Goal: Task Accomplishment & Management: Complete application form

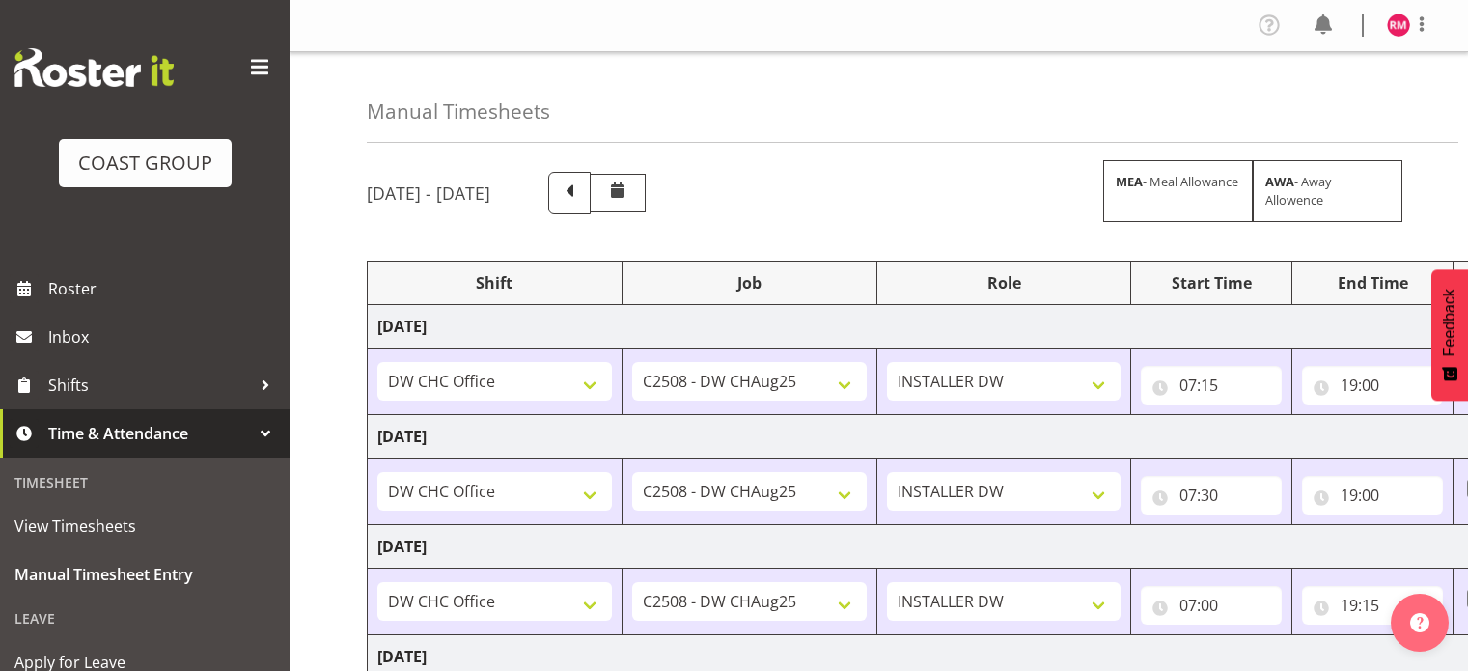
select select "62215"
select select "9476"
select select "62215"
select select "9476"
select select "62215"
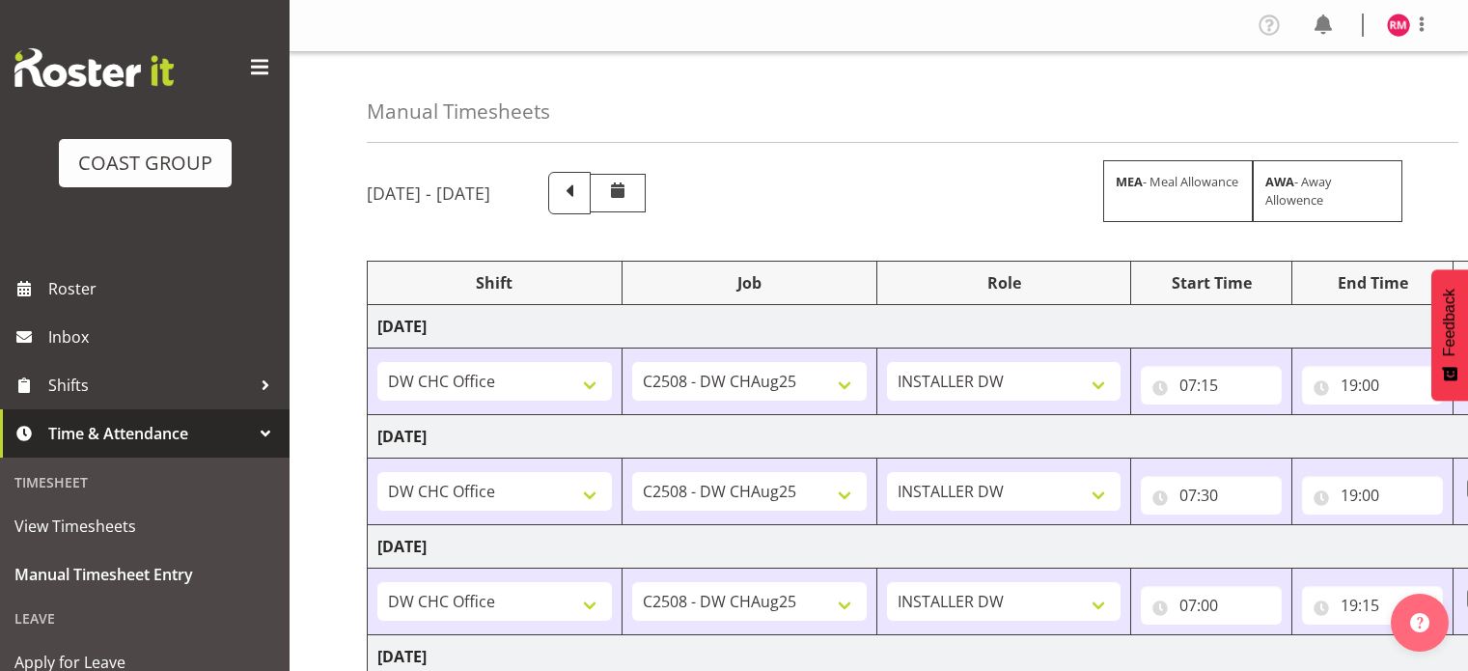
select select "9476"
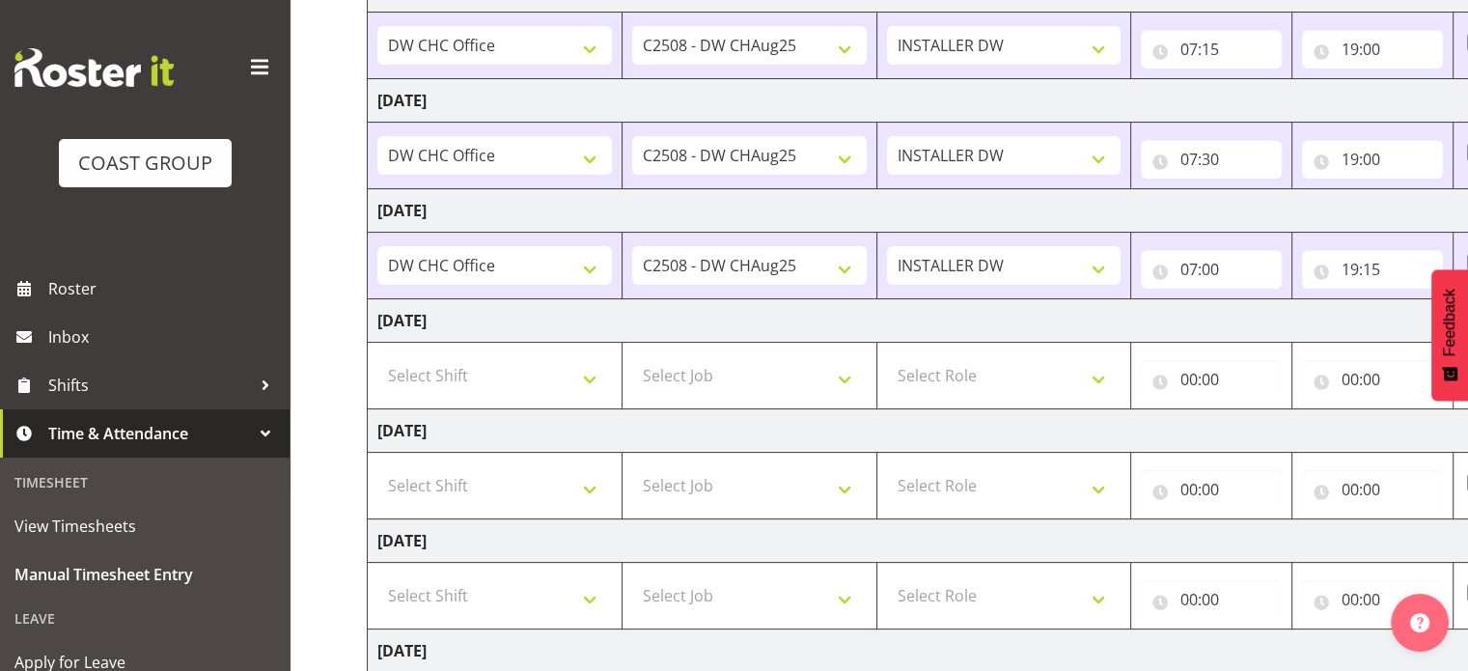
scroll to position [466, 0]
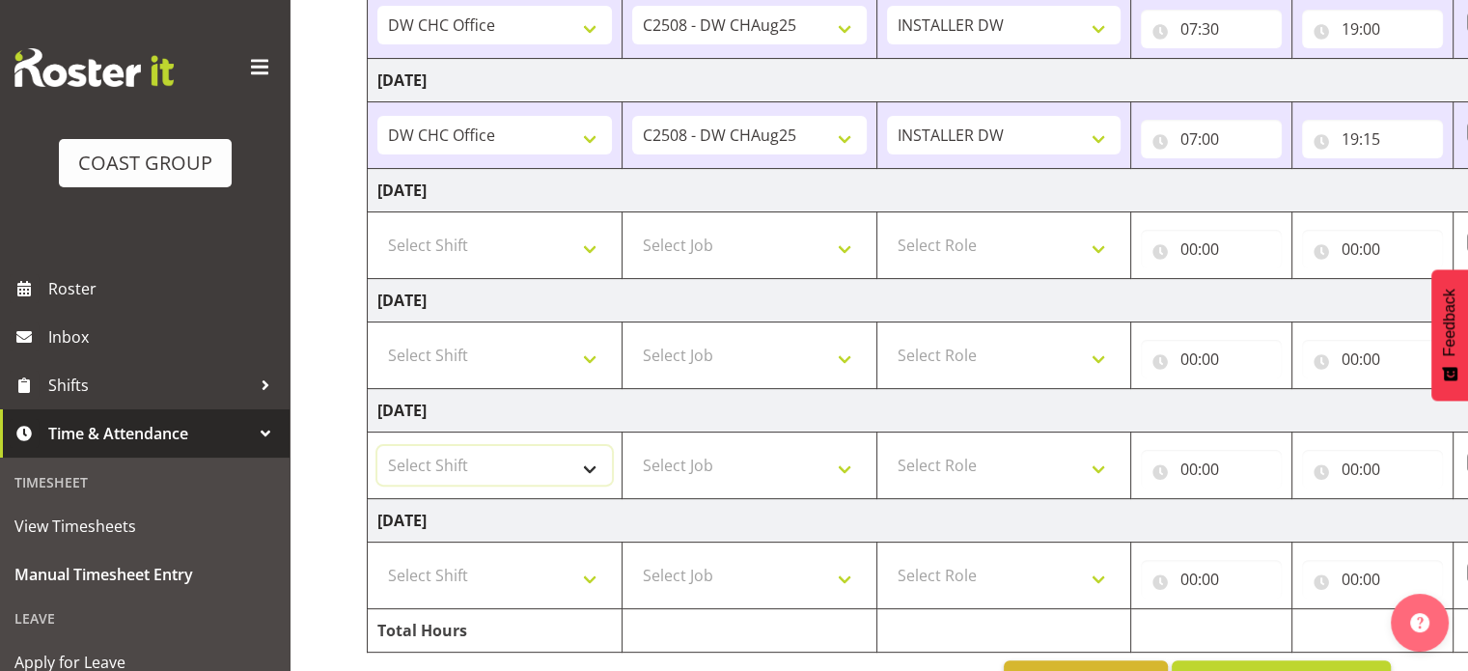
drag, startPoint x: 583, startPoint y: 467, endPoint x: 580, endPoint y: 478, distance: 11.0
click at [583, 467] on select "Select Shift CHC SIGN ADMIN (LEAVE ALONE, DONT MAKE INACTIVE) DW CHC ARK WORK D…" at bounding box center [494, 465] width 234 height 39
select select "62215"
click at [377, 446] on select "Select Shift CHC SIGN ADMIN (LEAVE ALONE, DONT MAKE INACTIVE) DW CHC ARK WORK D…" at bounding box center [494, 465] width 234 height 39
click at [717, 469] on select "Select Job 1 Carlton Events 1 [PERSON_NAME][GEOGRAPHIC_DATA] 1 [PERSON_NAME][GE…" at bounding box center [749, 465] width 234 height 39
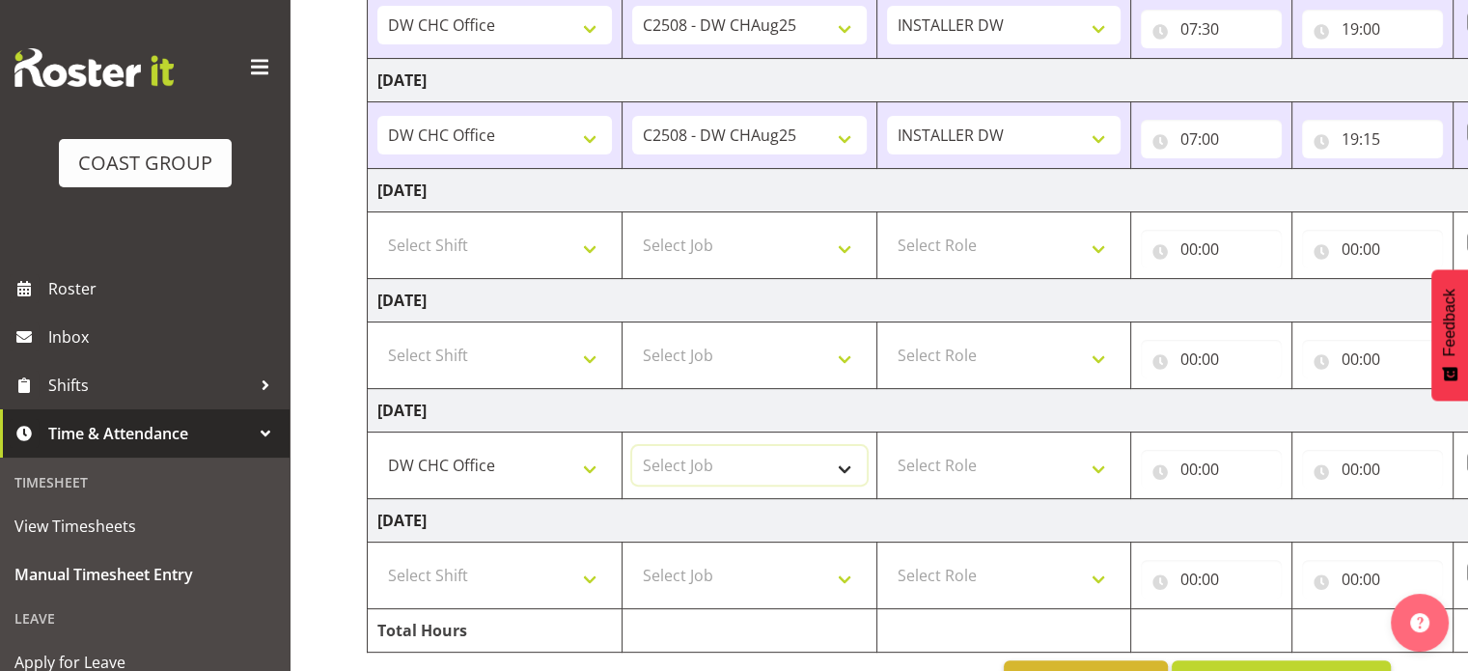
select select "9476"
click at [632, 446] on select "Select Job 1 Carlton Events 1 [PERSON_NAME][GEOGRAPHIC_DATA] 1 [PERSON_NAME][GE…" at bounding box center [749, 465] width 234 height 39
click at [974, 459] on select "Select Role INSTALLER DW" at bounding box center [1004, 465] width 234 height 39
select select "219"
click at [887, 446] on select "Select Role INSTALLER DW" at bounding box center [1004, 465] width 234 height 39
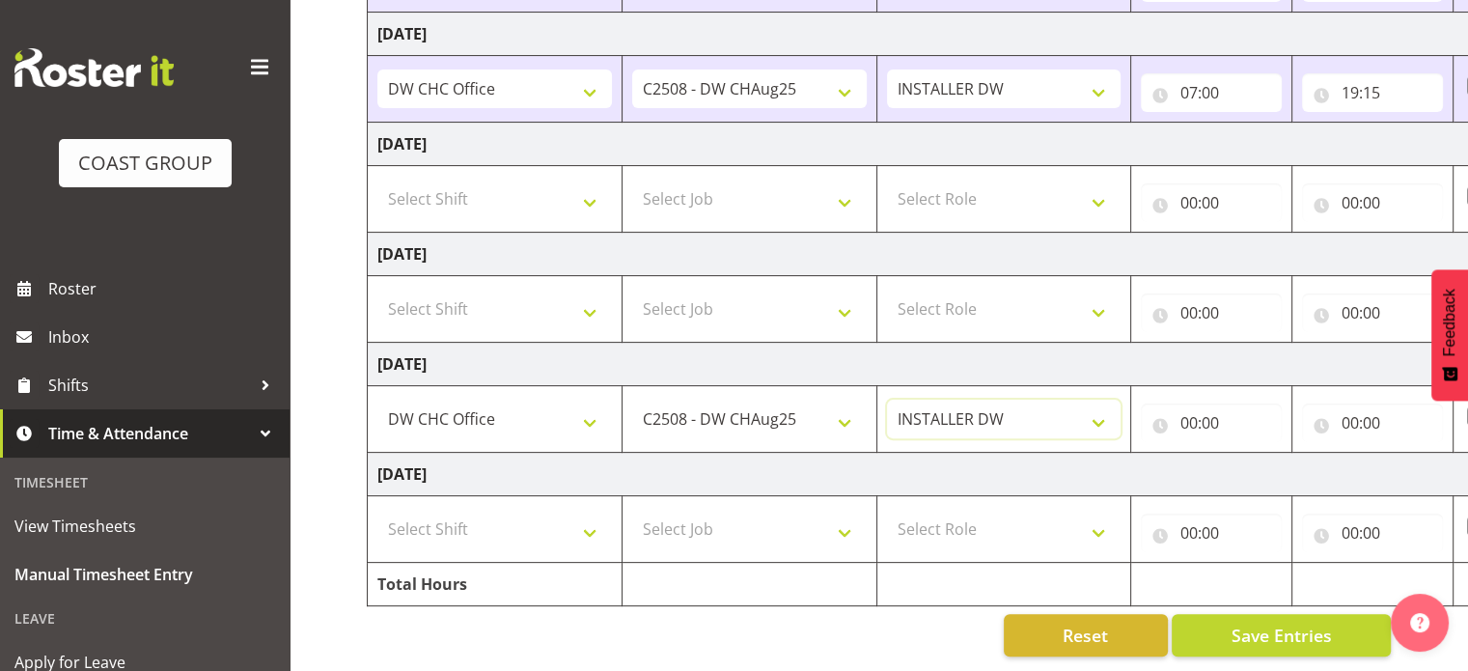
scroll to position [0, 250]
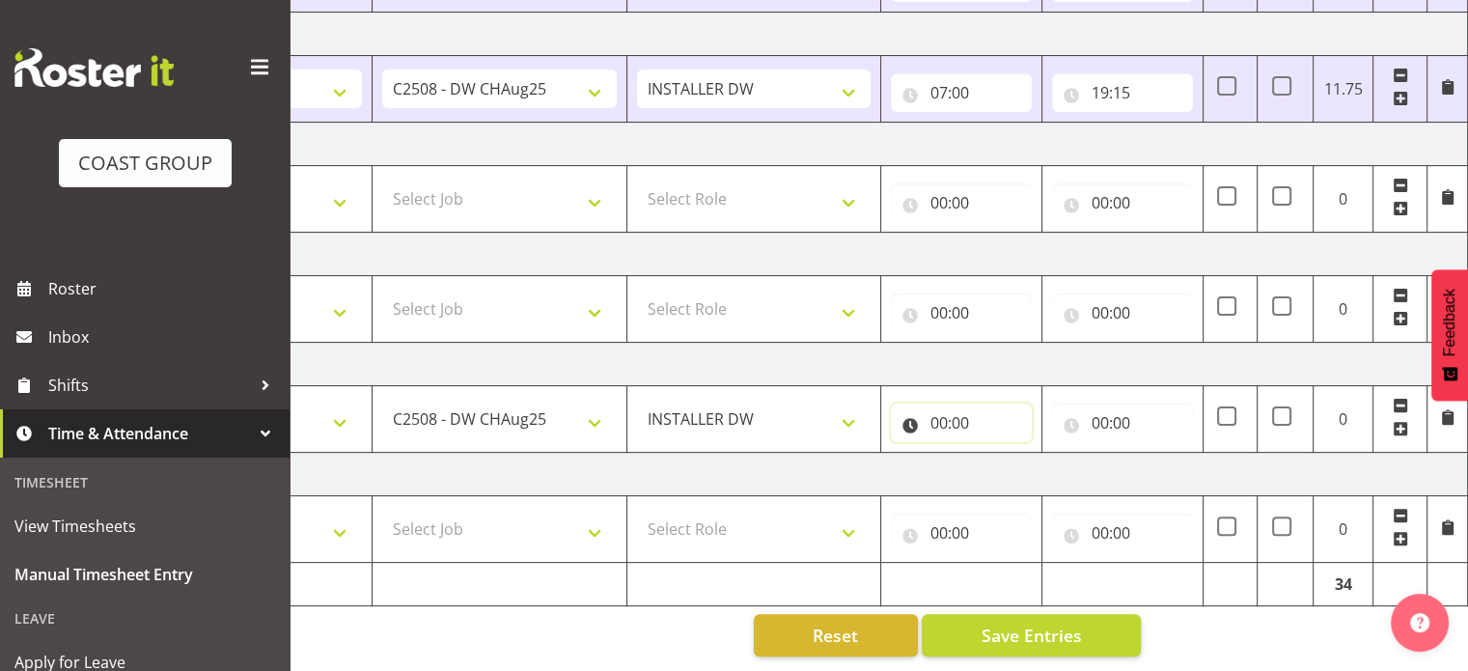
click at [980, 422] on input "00:00" at bounding box center [961, 422] width 141 height 39
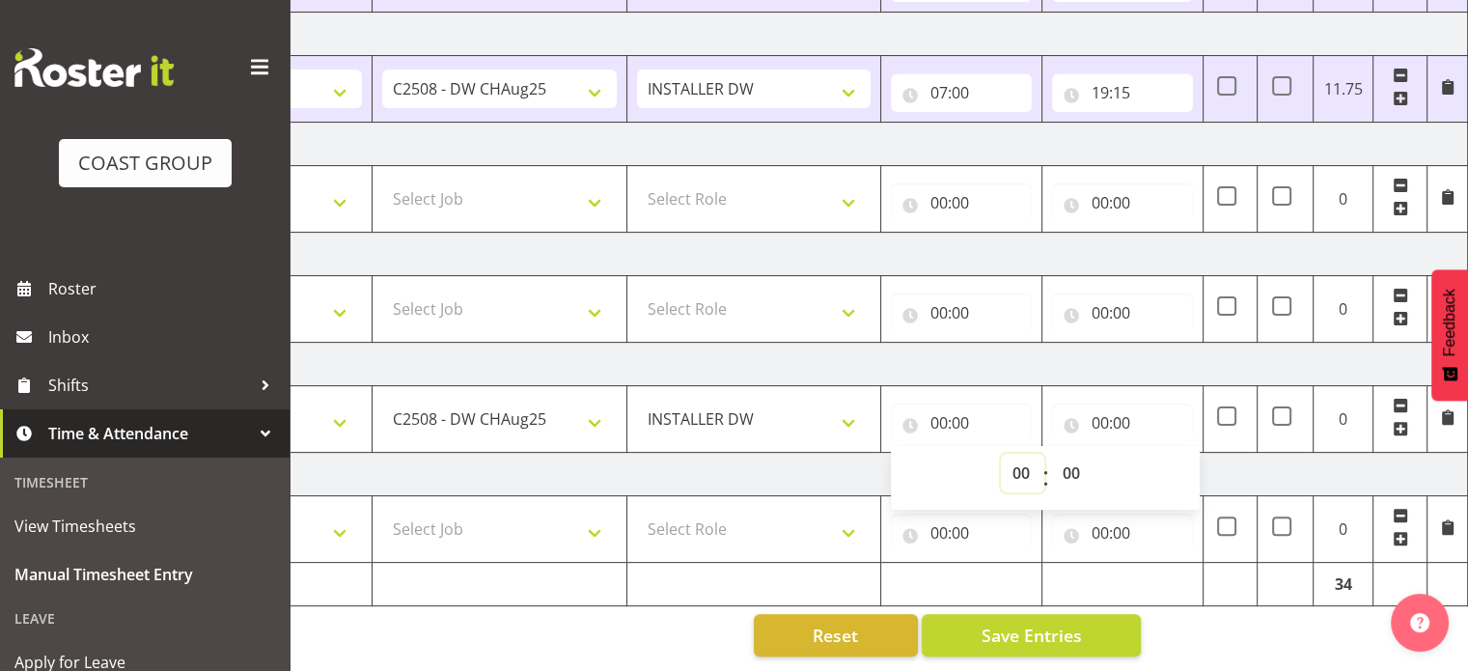
drag, startPoint x: 1029, startPoint y: 457, endPoint x: 1050, endPoint y: 457, distance: 21.2
click at [1029, 457] on select "00 01 02 03 04 05 06 07 08 09 10 11 12 13 14 15 16 17 18 19 20 21 22 23" at bounding box center [1022, 473] width 43 height 39
select select "8"
click at [1001, 454] on select "00 01 02 03 04 05 06 07 08 09 10 11 12 13 14 15 16 17 18 19 20 21 22 23" at bounding box center [1022, 473] width 43 height 39
type input "08:00"
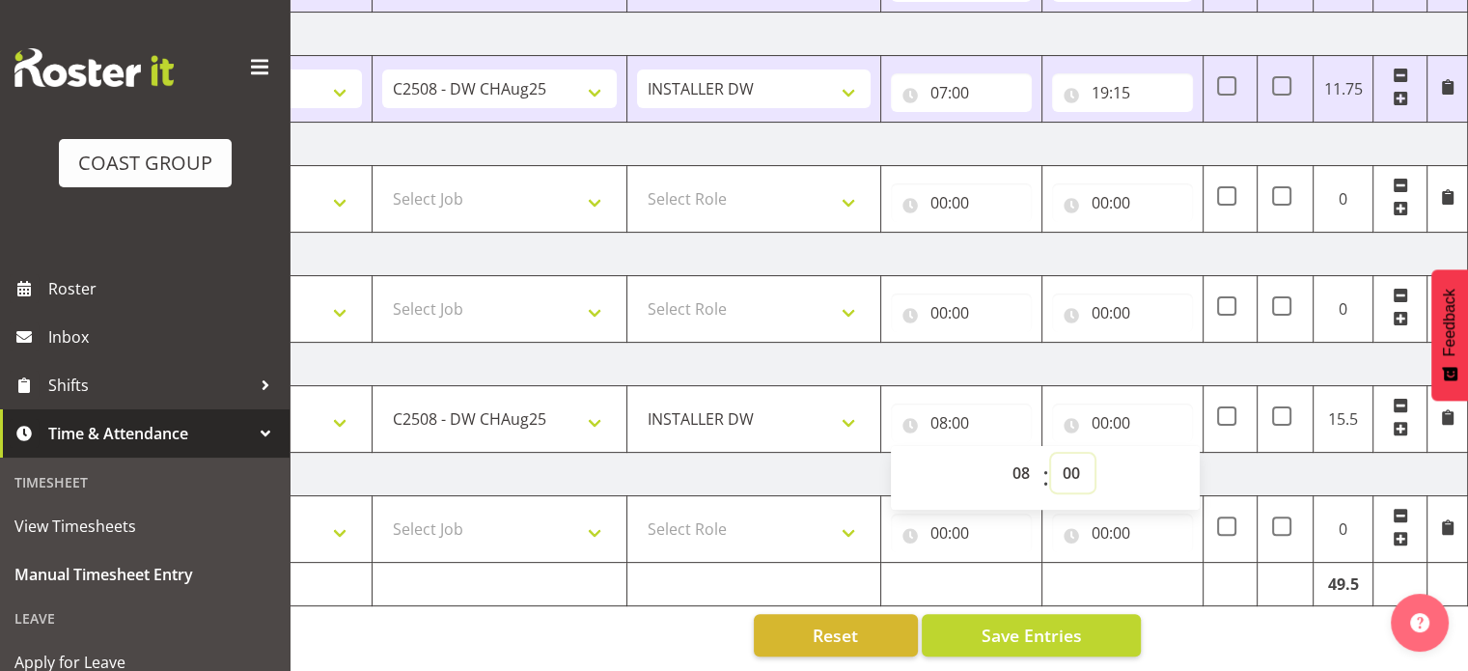
click at [1074, 454] on select "00 01 02 03 04 05 06 07 08 09 10 11 12 13 14 15 16 17 18 19 20 21 22 23 24 25 2…" at bounding box center [1072, 473] width 43 height 39
select select "30"
click at [1051, 454] on select "00 01 02 03 04 05 06 07 08 09 10 11 12 13 14 15 16 17 18 19 20 21 22 23 24 25 2…" at bounding box center [1072, 473] width 43 height 39
type input "08:30"
click at [1108, 404] on input "00:00" at bounding box center [1122, 422] width 141 height 39
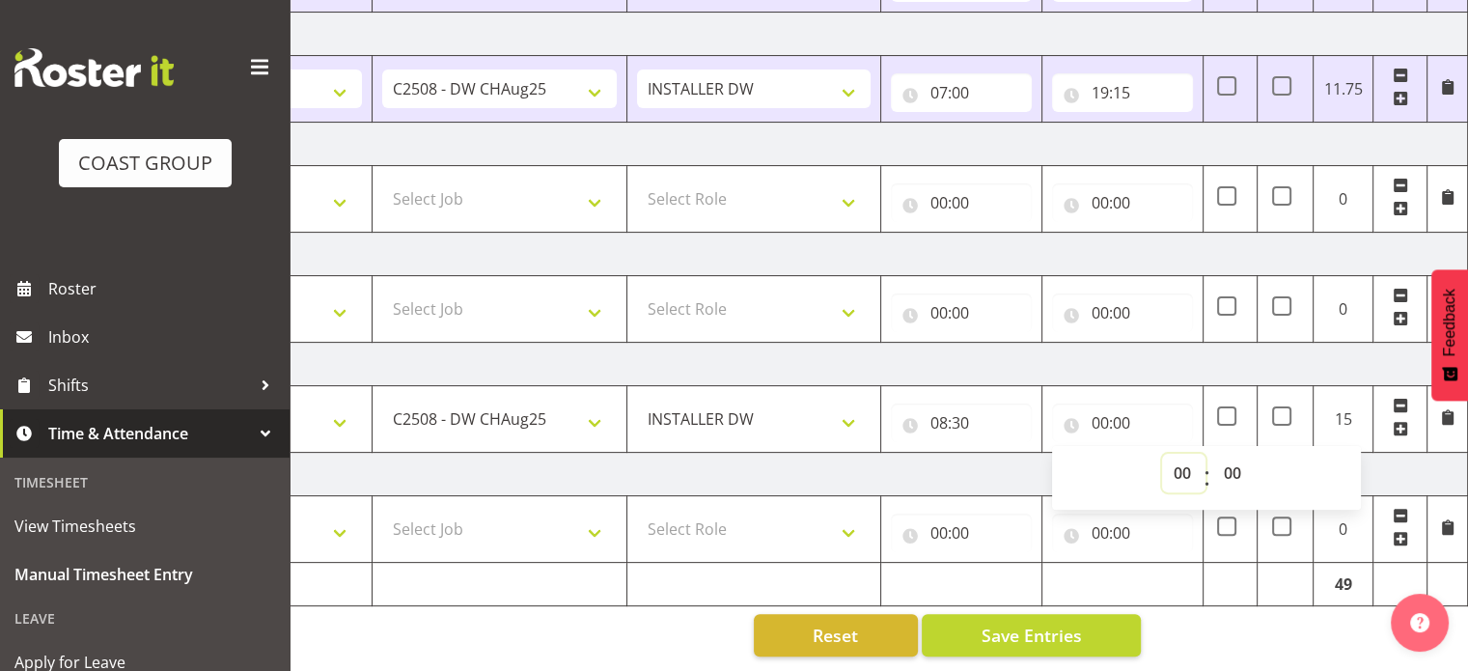
click at [1185, 460] on select "00 01 02 03 04 05 06 07 08 09 10 11 12 13 14 15 16 17 18 19 20 21 22 23" at bounding box center [1183, 473] width 43 height 39
select select "16"
click at [1162, 454] on select "00 01 02 03 04 05 06 07 08 09 10 11 12 13 14 15 16 17 18 19 20 21 22 23" at bounding box center [1183, 473] width 43 height 39
type input "16:00"
click at [1238, 457] on select "00 01 02 03 04 05 06 07 08 09 10 11 12 13 14 15 16 17 18 19 20 21 22 23 24 25 2…" at bounding box center [1233, 473] width 43 height 39
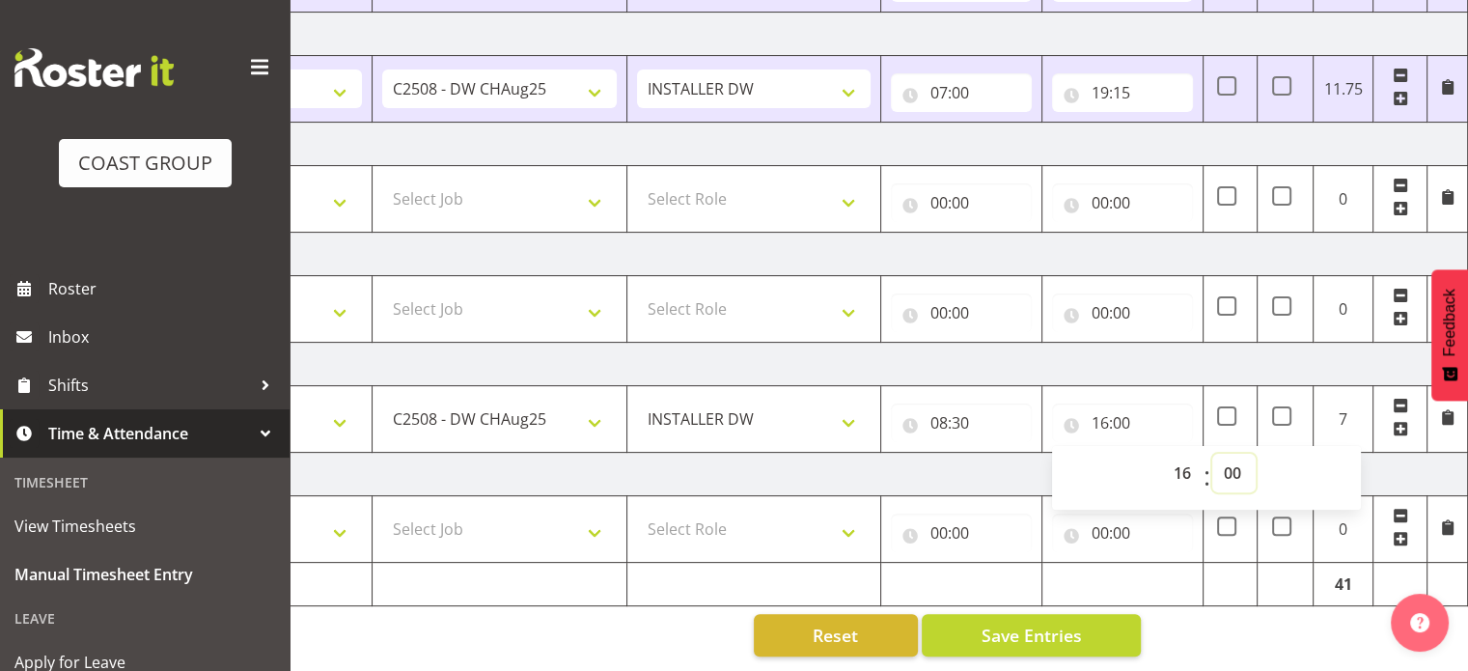
select select "45"
click at [1212, 454] on select "00 01 02 03 04 05 06 07 08 09 10 11 12 13 14 15 16 17 18 19 20 21 22 23 24 25 2…" at bounding box center [1233, 473] width 43 height 39
type input "16:45"
click at [1177, 454] on select "00 01 02 03 04 05 06 07 08 09 10 11 12 13 14 15 16 17 18 19 20 21 22 23" at bounding box center [1183, 473] width 43 height 39
select select "17"
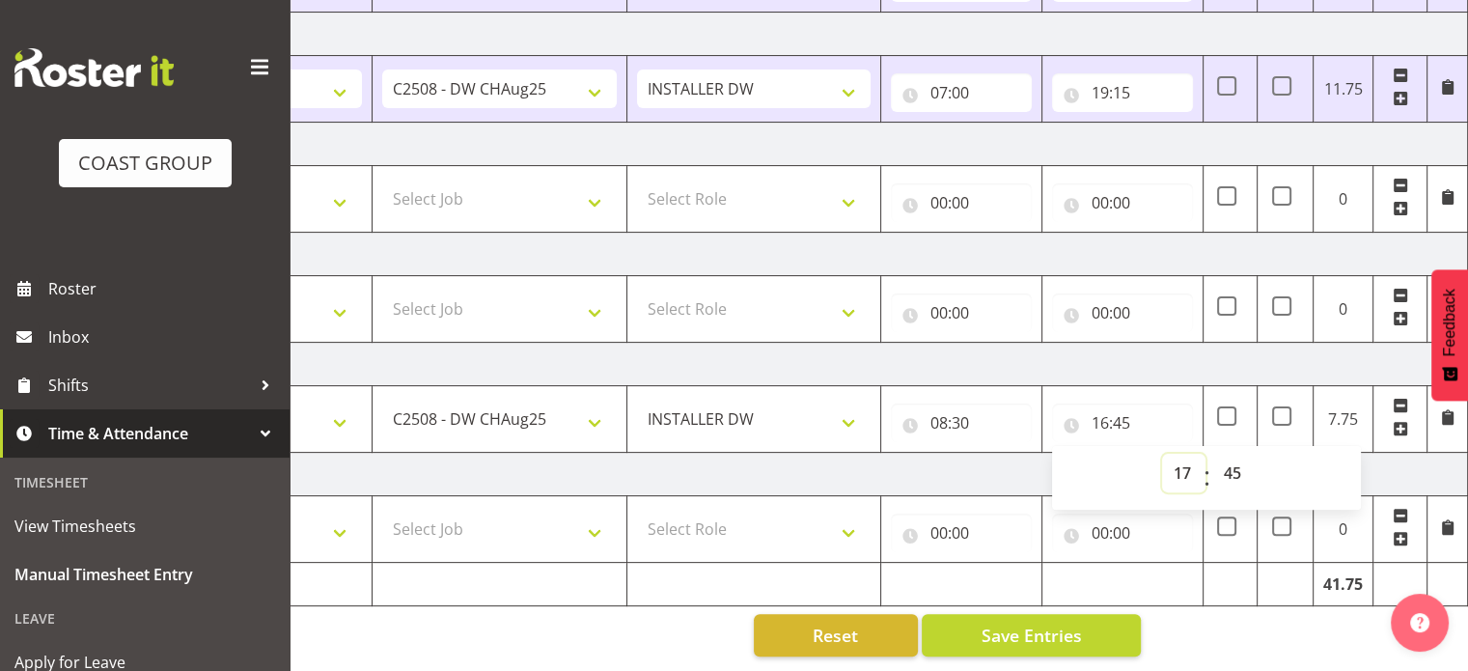
click at [1162, 454] on select "00 01 02 03 04 05 06 07 08 09 10 11 12 13 14 15 16 17 18 19 20 21 22 23" at bounding box center [1183, 473] width 43 height 39
type input "17:45"
click at [1234, 462] on select "00 01 02 03 04 05 06 07 08 09 10 11 12 13 14 15 16 17 18 19 20 21 22 23 24 25 2…" at bounding box center [1233, 473] width 43 height 39
select select "0"
click at [1212, 454] on select "00 01 02 03 04 05 06 07 08 09 10 11 12 13 14 15 16 17 18 19 20 21 22 23 24 25 2…" at bounding box center [1233, 473] width 43 height 39
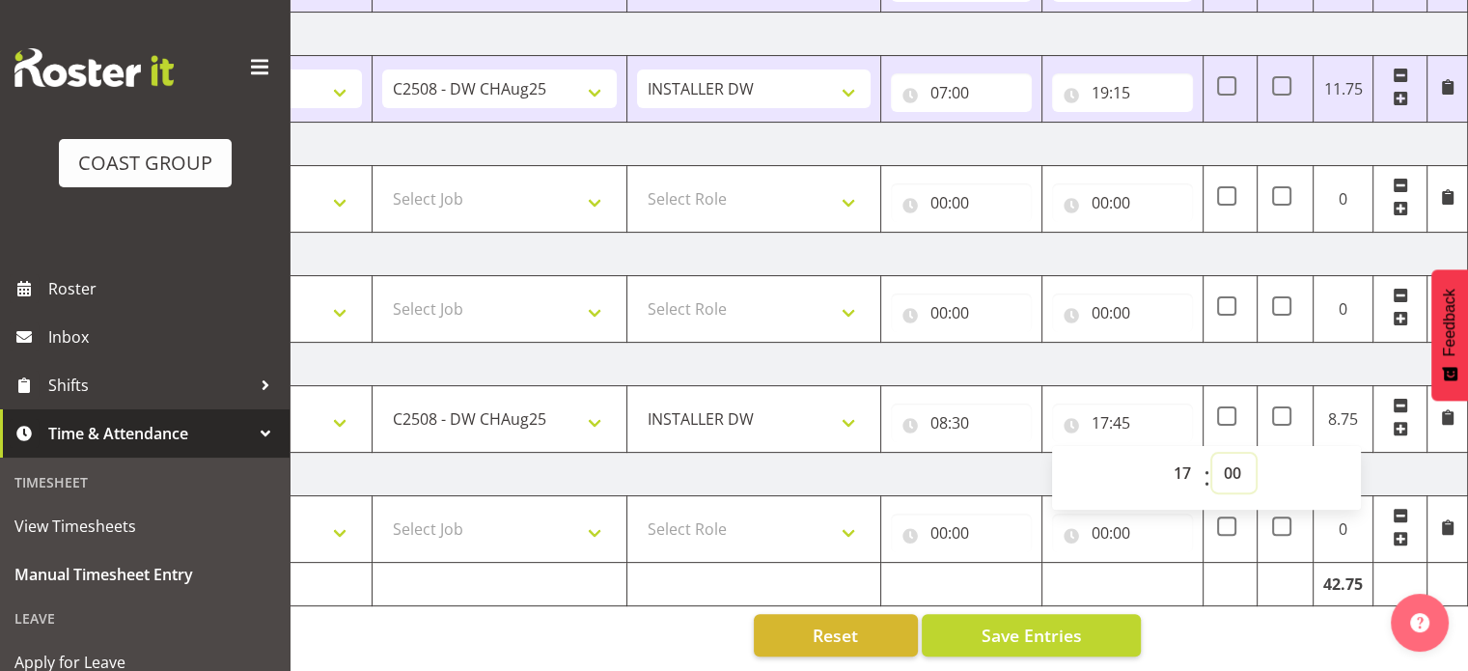
type input "17:00"
click at [1158, 346] on td "[DATE]" at bounding box center [793, 364] width 1350 height 43
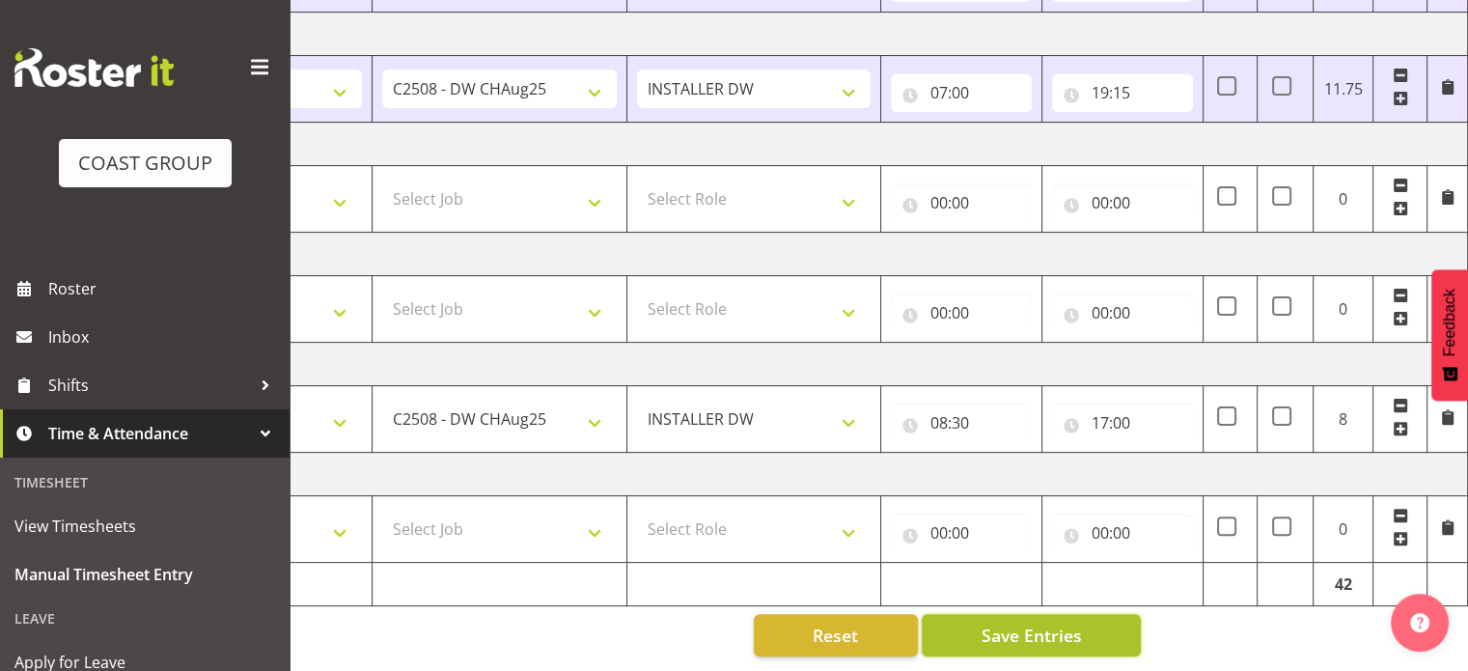
click at [1061, 624] on span "Save Entries" at bounding box center [1030, 634] width 100 height 25
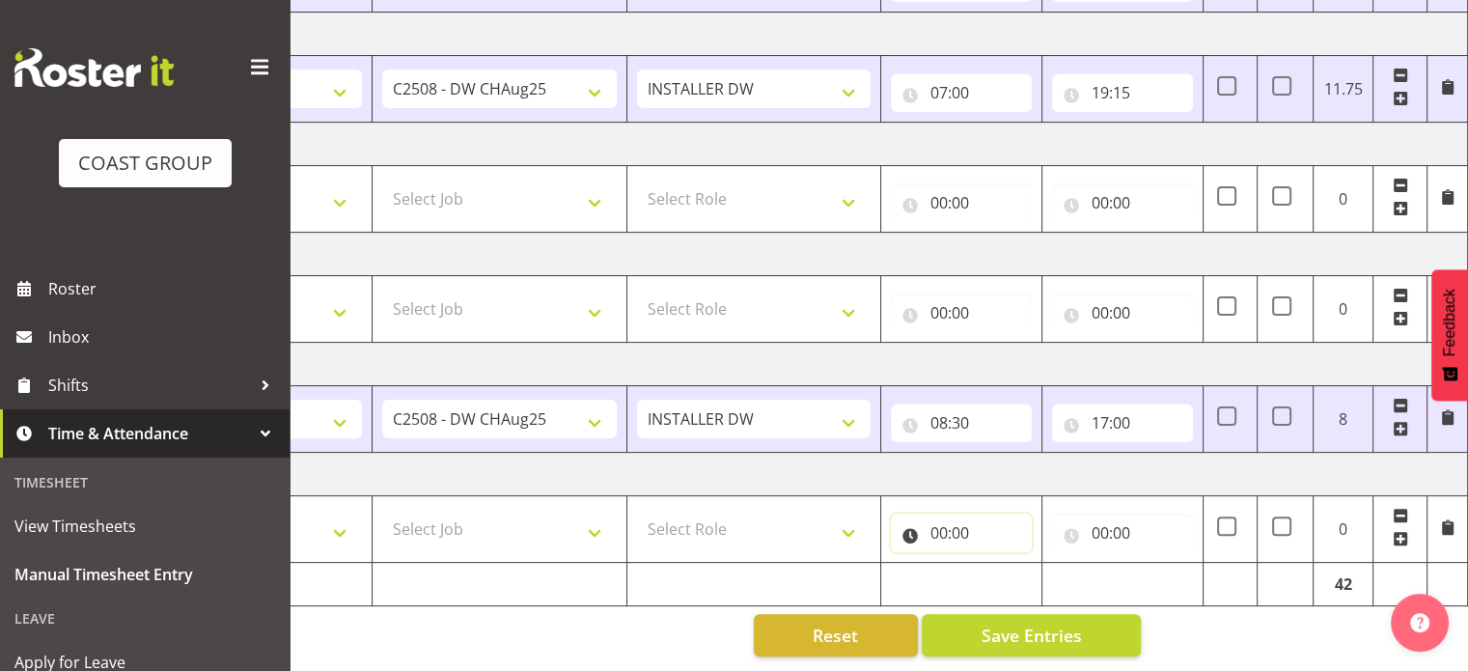
click at [949, 513] on input "00:00" at bounding box center [961, 532] width 141 height 39
click at [1029, 564] on select "00 01 02 03 04 05 06 07 08 09 10 11 12 13 14 15 16 17 18 19 20 21 22 23" at bounding box center [1022, 583] width 43 height 39
select select "7"
click at [1001, 564] on select "00 01 02 03 04 05 06 07 08 09 10 11 12 13 14 15 16 17 18 19 20 21 22 23" at bounding box center [1022, 583] width 43 height 39
type input "07:00"
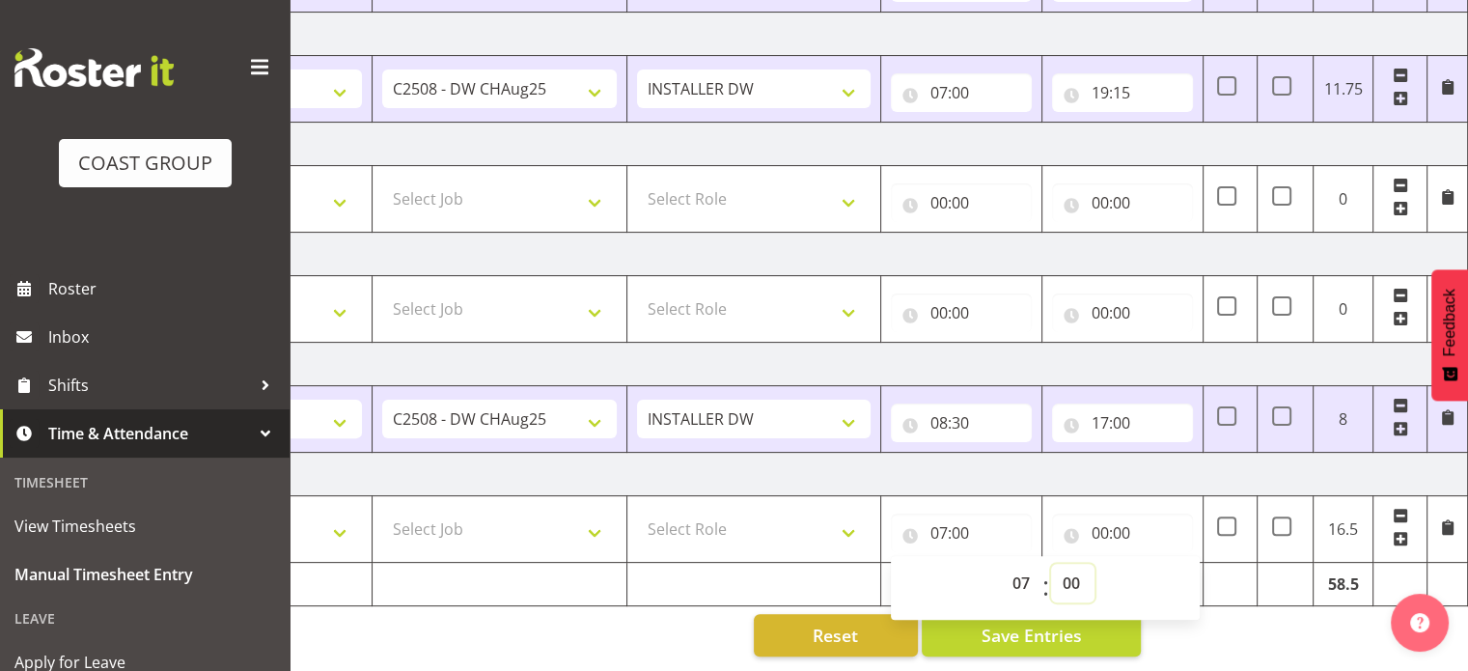
click at [1074, 564] on select "00 01 02 03 04 05 06 07 08 09 10 11 12 13 14 15 16 17 18 19 20 21 22 23 24 25 2…" at bounding box center [1072, 583] width 43 height 39
select select "30"
click at [1051, 564] on select "00 01 02 03 04 05 06 07 08 09 10 11 12 13 14 15 16 17 18 19 20 21 22 23 24 25 2…" at bounding box center [1072, 583] width 43 height 39
type input "07:30"
click at [1112, 513] on input "00:00" at bounding box center [1122, 532] width 141 height 39
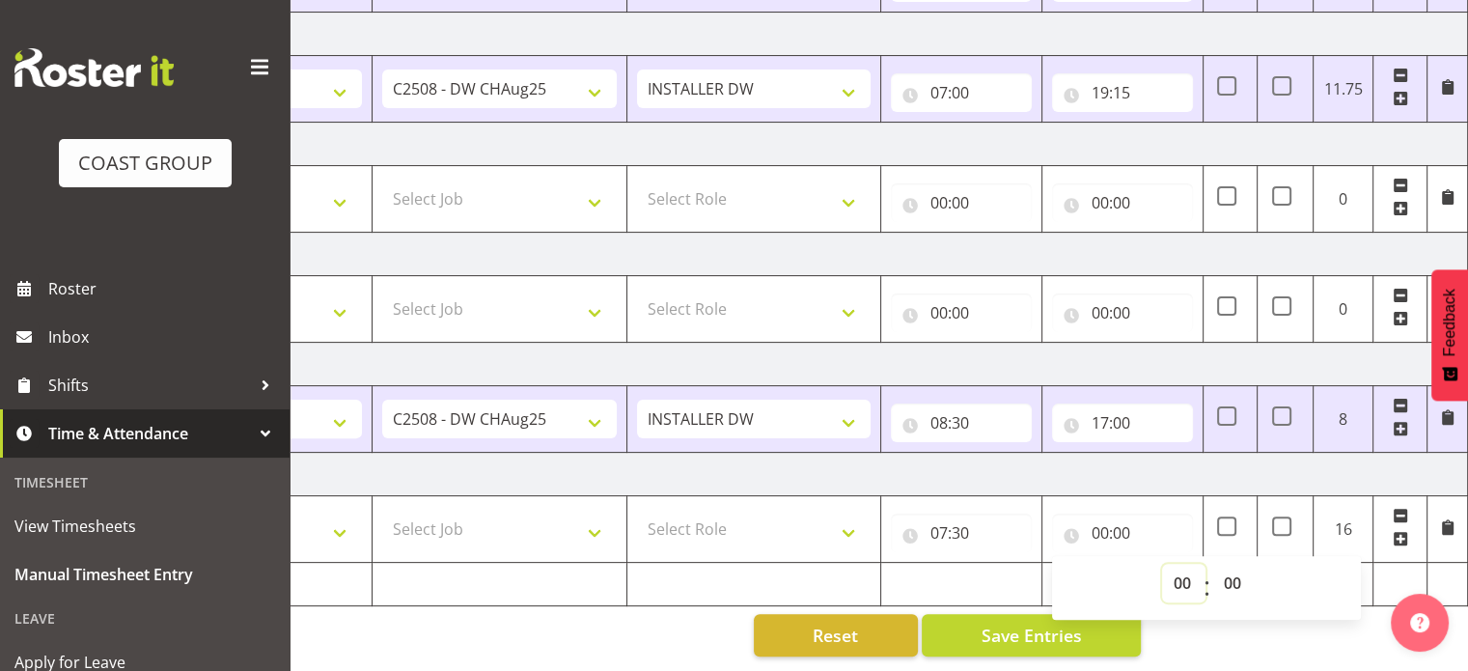
click at [1183, 566] on select "00 01 02 03 04 05 06 07 08 09 10 11 12 13 14 15 16 17 18 19 20 21 22 23" at bounding box center [1183, 583] width 43 height 39
select select "17"
click at [1162, 564] on select "00 01 02 03 04 05 06 07 08 09 10 11 12 13 14 15 16 17 18 19 20 21 22 23" at bounding box center [1183, 583] width 43 height 39
type input "17:00"
click at [1251, 564] on select "00 01 02 03 04 05 06 07 08 09 10 11 12 13 14 15 16 17 18 19 20 21 22 23 24 25 2…" at bounding box center [1233, 583] width 43 height 39
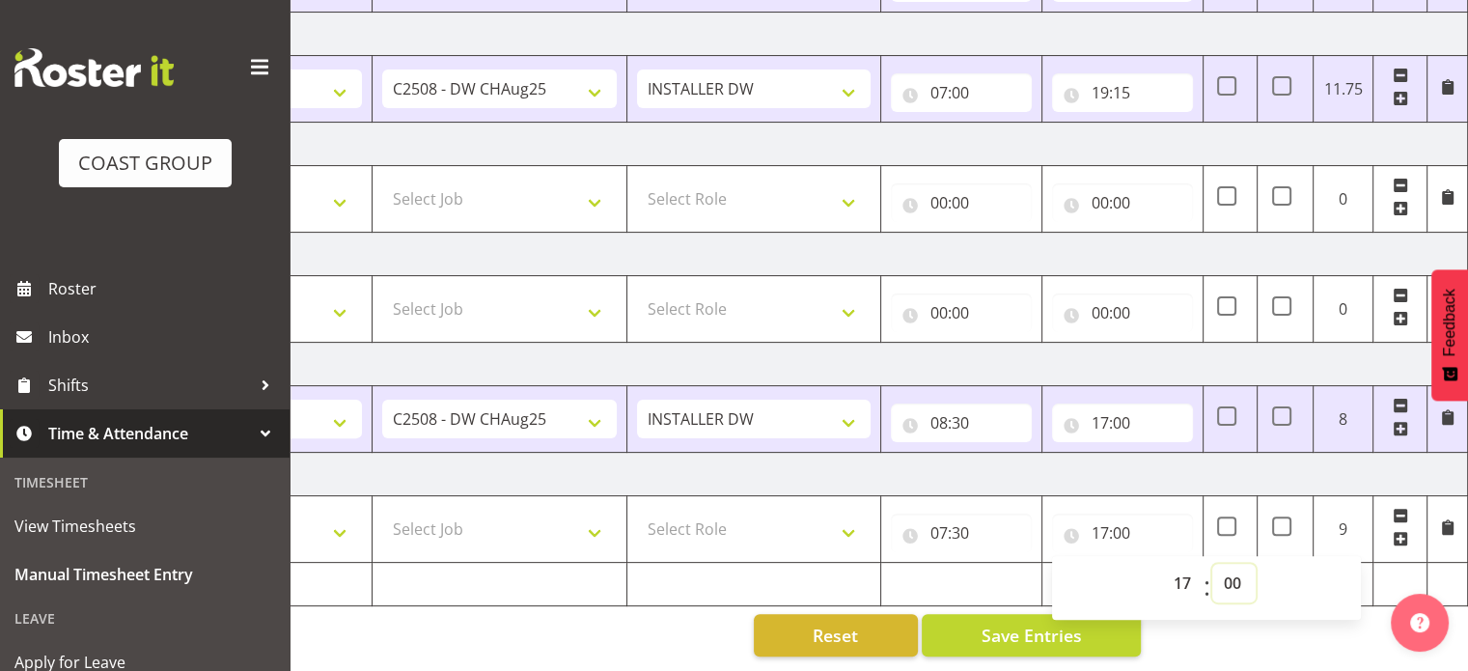
select select "30"
click at [1212, 564] on select "00 01 02 03 04 05 06 07 08 09 10 11 12 13 14 15 16 17 18 19 20 21 22 23 24 25 2…" at bounding box center [1233, 583] width 43 height 39
type input "17:30"
click at [1227, 468] on td "[DATE]" at bounding box center [793, 474] width 1350 height 43
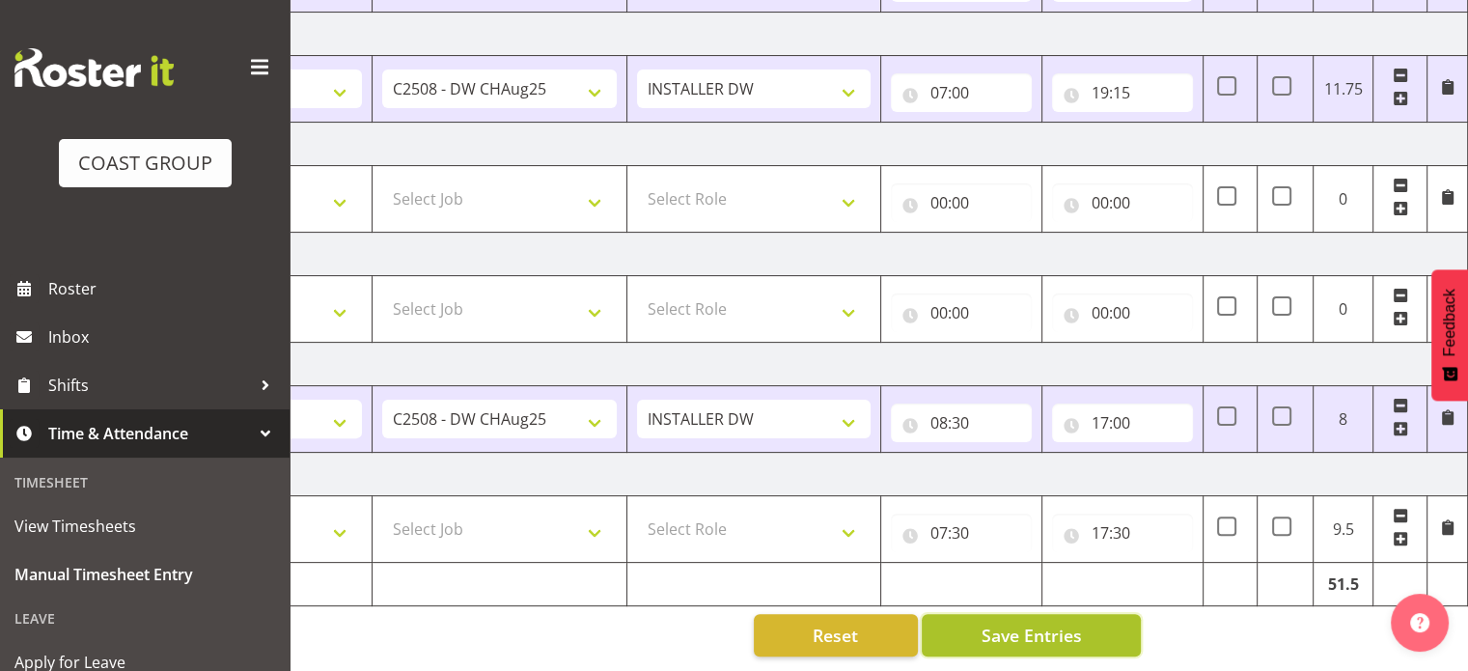
click at [1027, 622] on span "Save Entries" at bounding box center [1030, 634] width 100 height 25
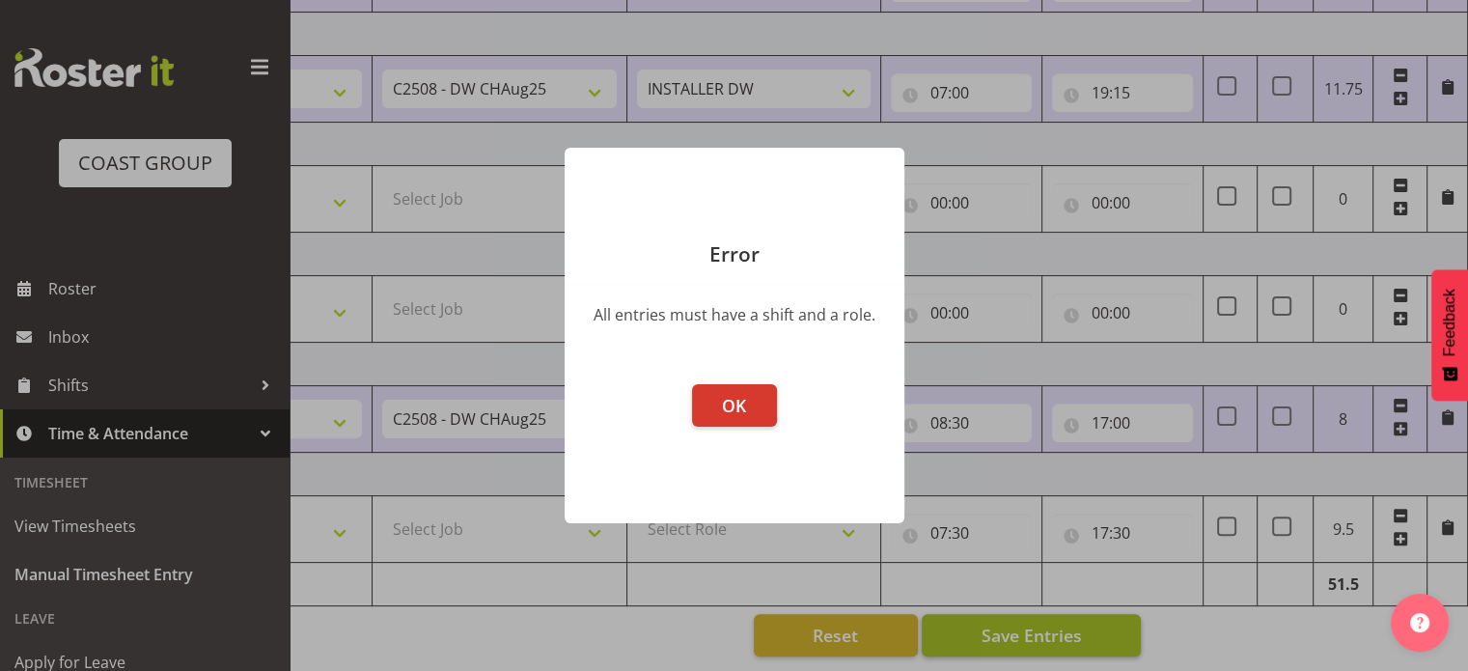
scroll to position [0, 235]
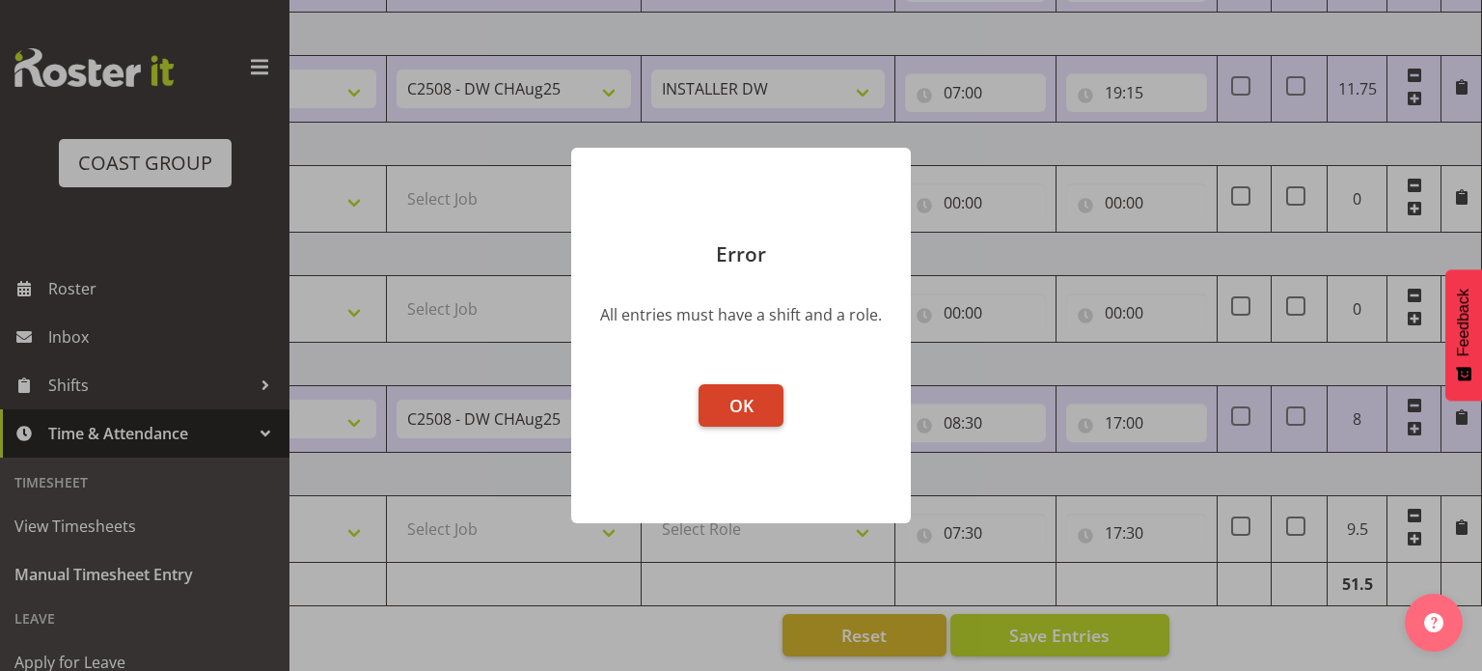
click at [732, 403] on span "OK" at bounding box center [741, 405] width 24 height 23
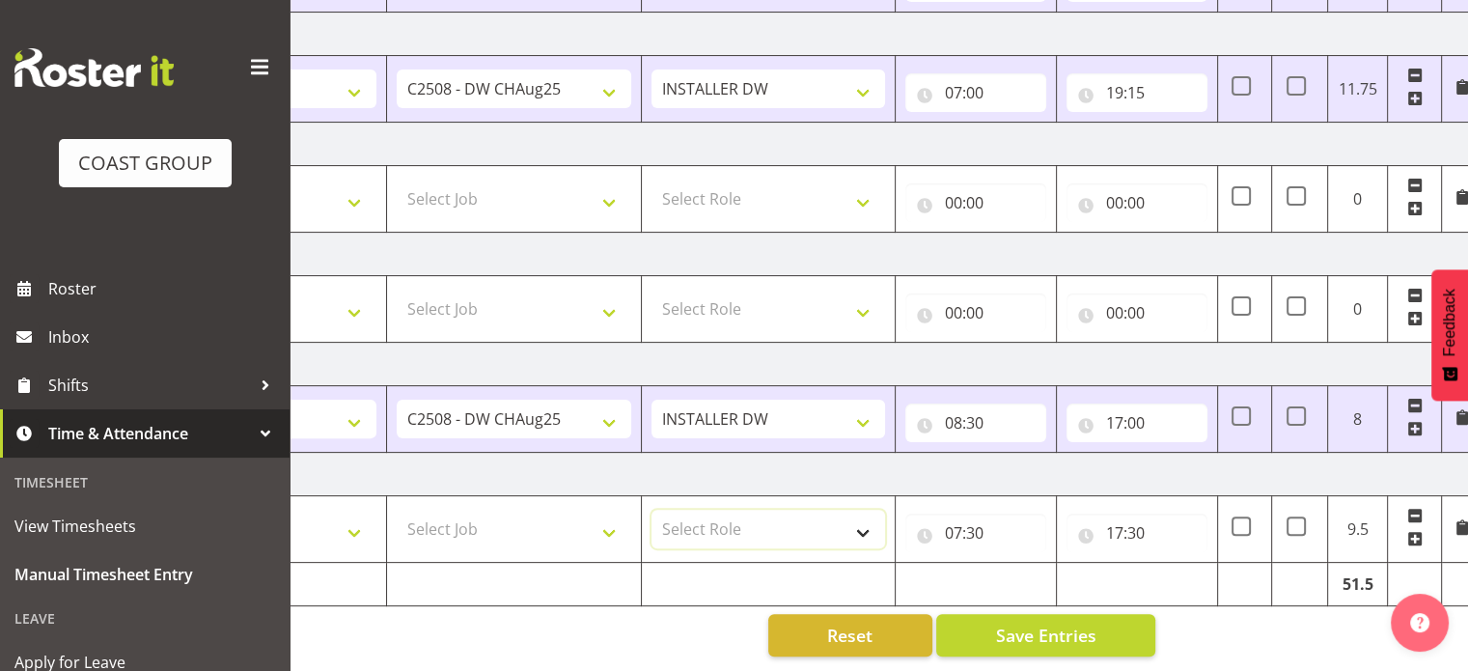
click at [788, 509] on select "Select Role INSTALLER DW" at bounding box center [768, 528] width 234 height 39
select select "219"
click at [651, 509] on select "Select Role INSTALLER DW" at bounding box center [768, 528] width 234 height 39
click at [534, 527] on select "Select Job 1 Carlton Events 1 [PERSON_NAME][GEOGRAPHIC_DATA] 1 [PERSON_NAME][GE…" at bounding box center [514, 528] width 234 height 39
select select "9476"
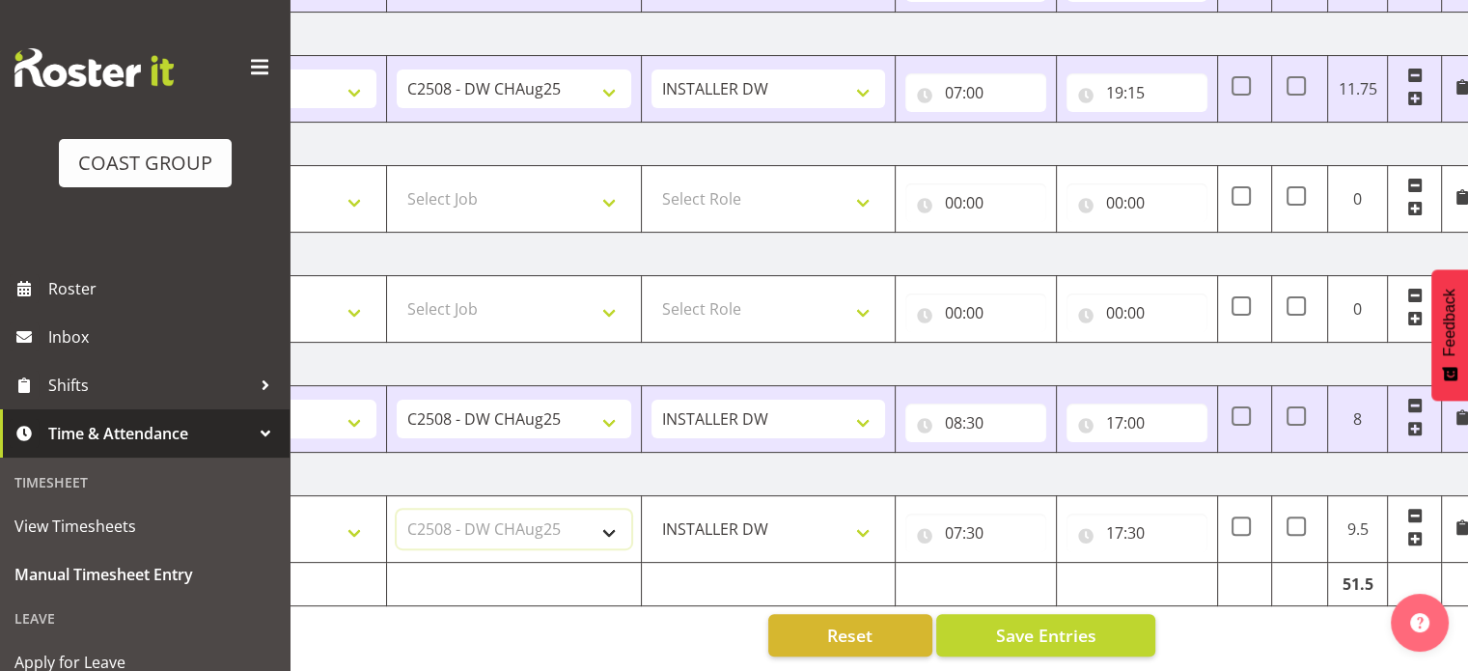
click at [397, 509] on select "Select Job 1 Carlton Events 1 [PERSON_NAME][GEOGRAPHIC_DATA] 1 [PERSON_NAME][GE…" at bounding box center [514, 528] width 234 height 39
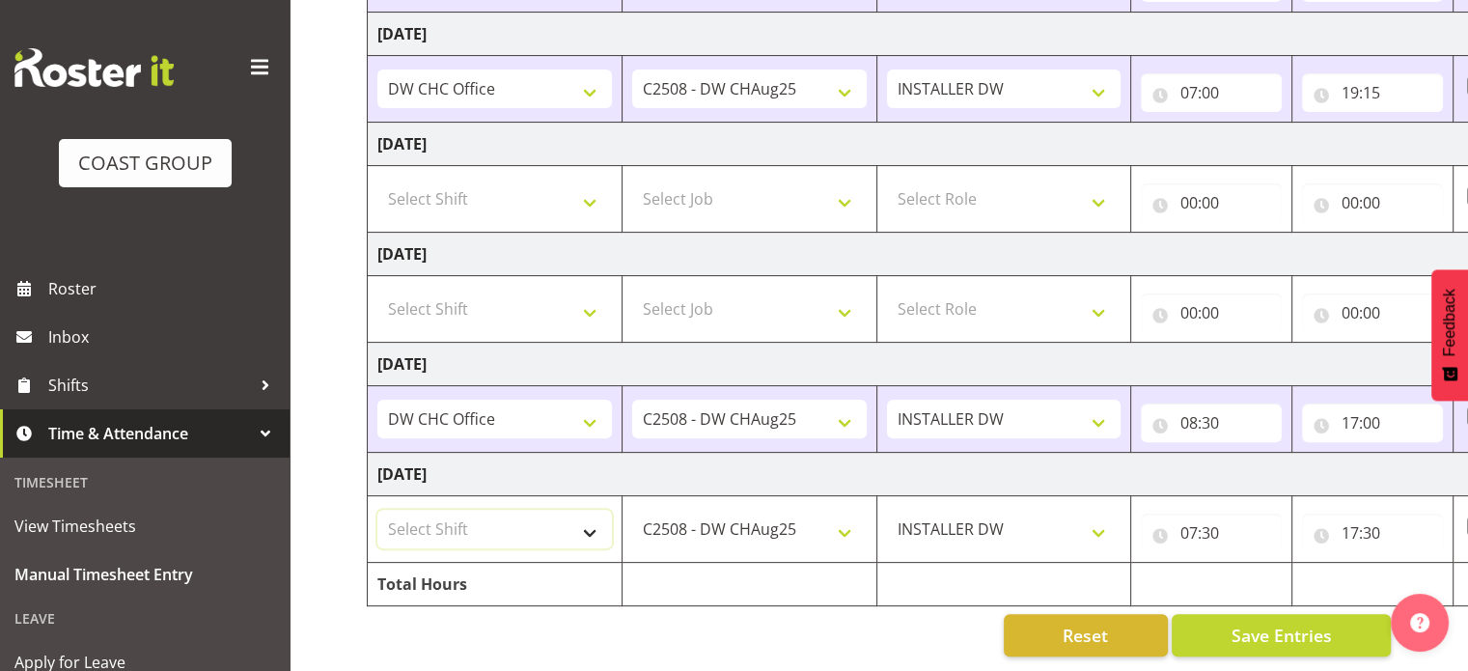
click at [488, 509] on select "Select Shift CHC SIGN ADMIN (LEAVE ALONE, DONT MAKE INACTIVE) DW CHC ARK WORK D…" at bounding box center [494, 528] width 234 height 39
select select "62215"
click at [377, 509] on select "Select Shift CHC SIGN ADMIN (LEAVE ALONE, DONT MAKE INACTIVE) DW CHC ARK WORK D…" at bounding box center [494, 528] width 234 height 39
click at [1224, 614] on button "Save Entries" at bounding box center [1280, 635] width 219 height 42
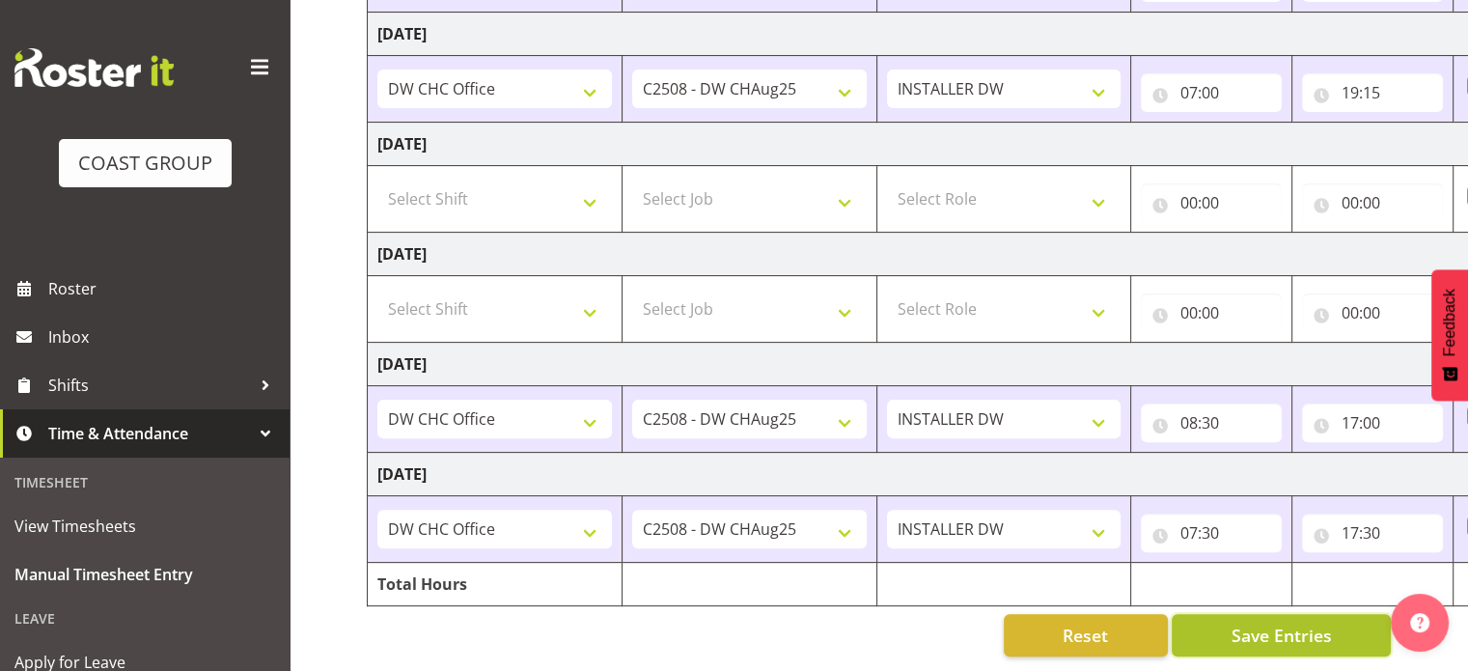
click at [1262, 632] on span "Save Entries" at bounding box center [1280, 634] width 100 height 25
